Goal: Browse casually: Explore the website without a specific task or goal

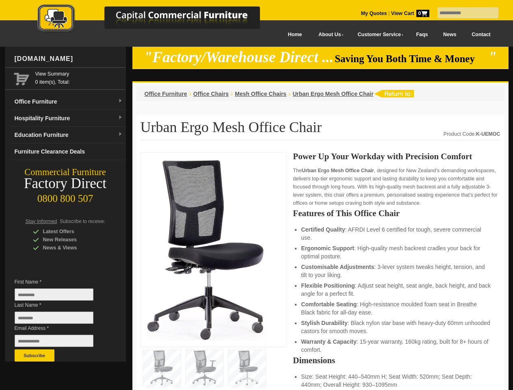
click at [463, 13] on input "text" at bounding box center [468, 12] width 61 height 11
click at [60, 320] on input "Last Name *" at bounding box center [54, 318] width 79 height 12
click at [35, 356] on button "Subscribe" at bounding box center [35, 356] width 40 height 12
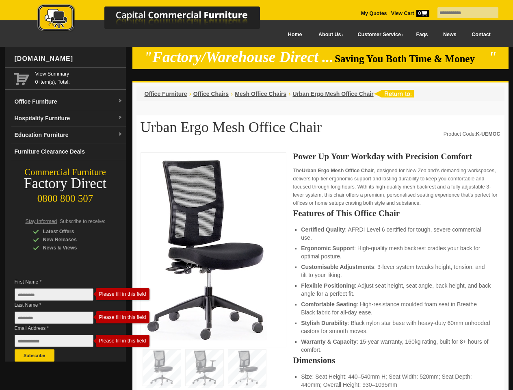
click at [321, 272] on li "Customisable Adjustments : 3-lever system tweaks height, tension, and tilt to y…" at bounding box center [396, 271] width 191 height 16
